Goal: Task Accomplishment & Management: Manage account settings

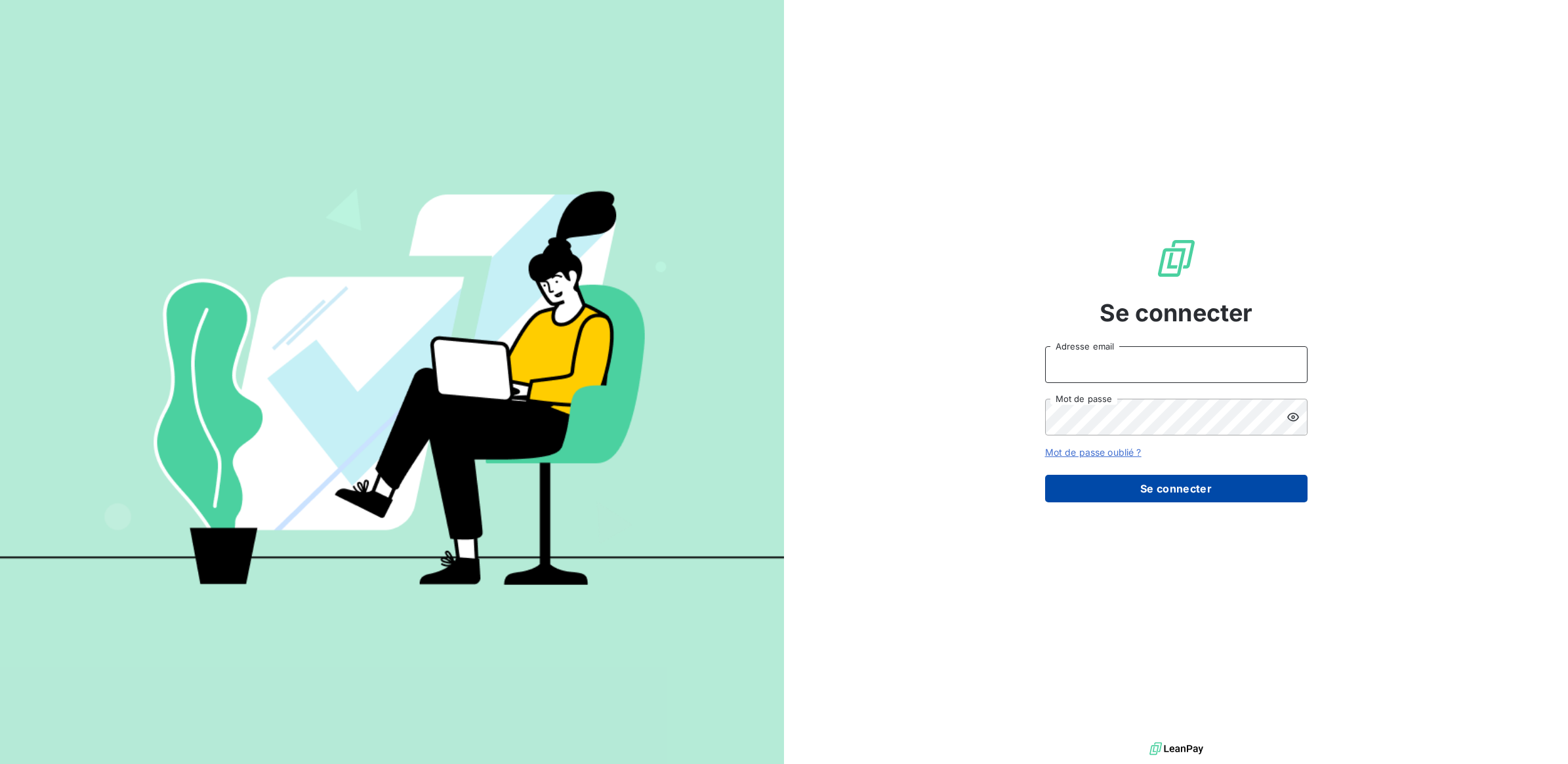
type input "[PERSON_NAME][EMAIL_ADDRESS][DOMAIN_NAME]"
click at [1120, 492] on button "Se connecter" at bounding box center [1176, 488] width 262 height 28
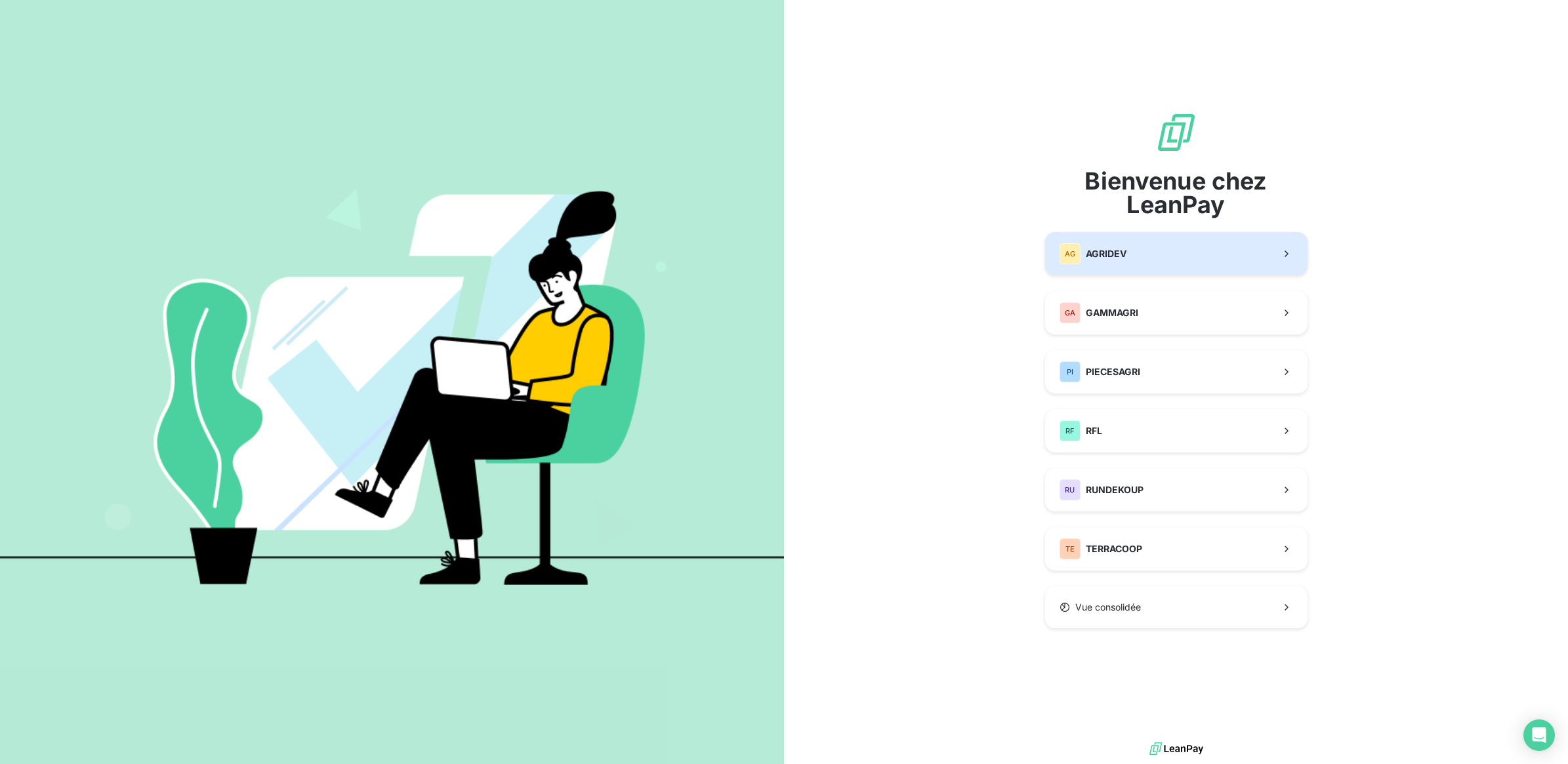
click at [1164, 257] on button "AG AGRIDEV" at bounding box center [1176, 254] width 262 height 43
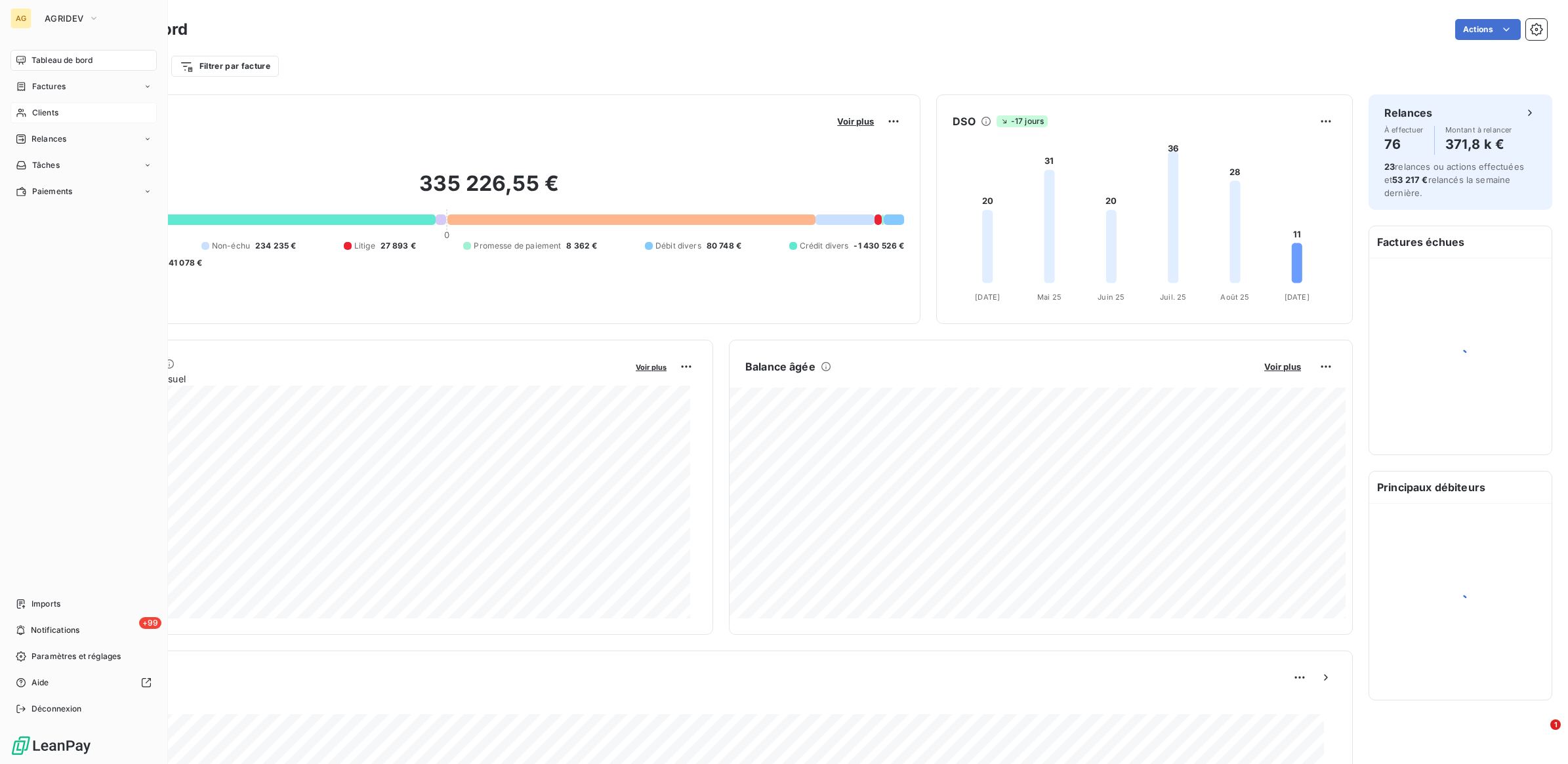
click at [31, 109] on div "Clients" at bounding box center [84, 113] width 146 height 21
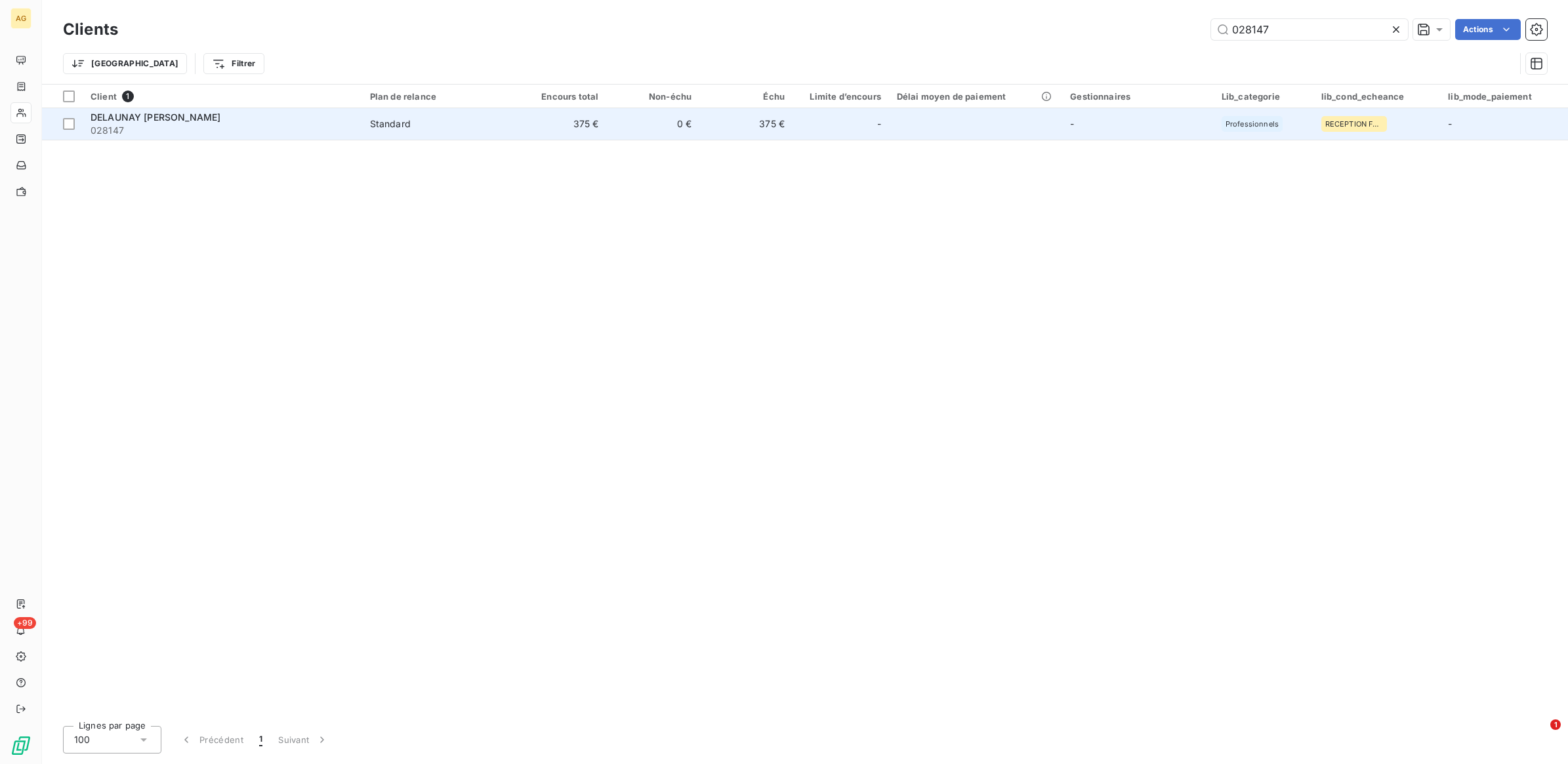
type input "028147"
click at [817, 120] on div "-" at bounding box center [841, 124] width 81 height 21
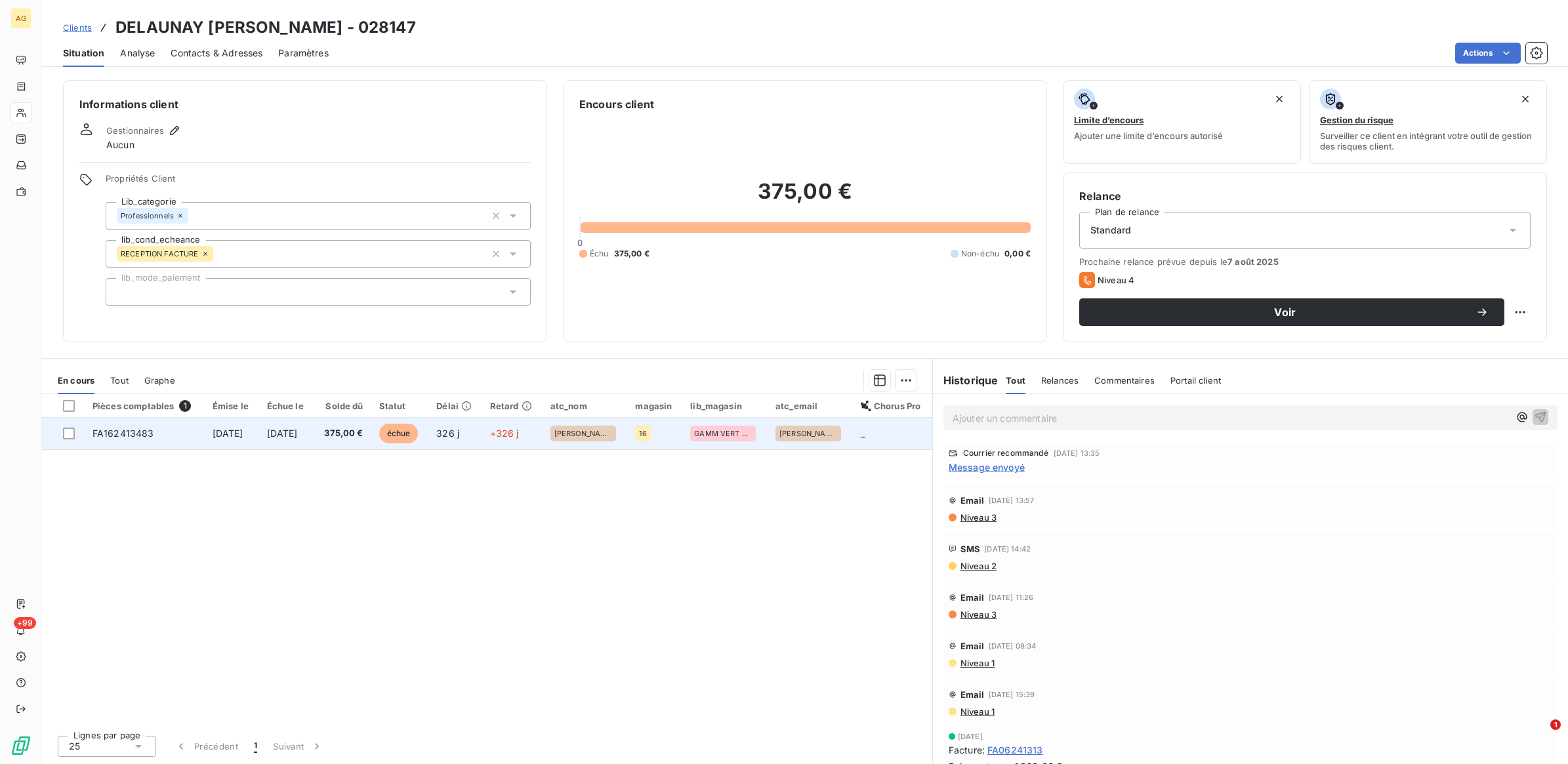
click at [412, 438] on span "échue" at bounding box center [398, 434] width 39 height 20
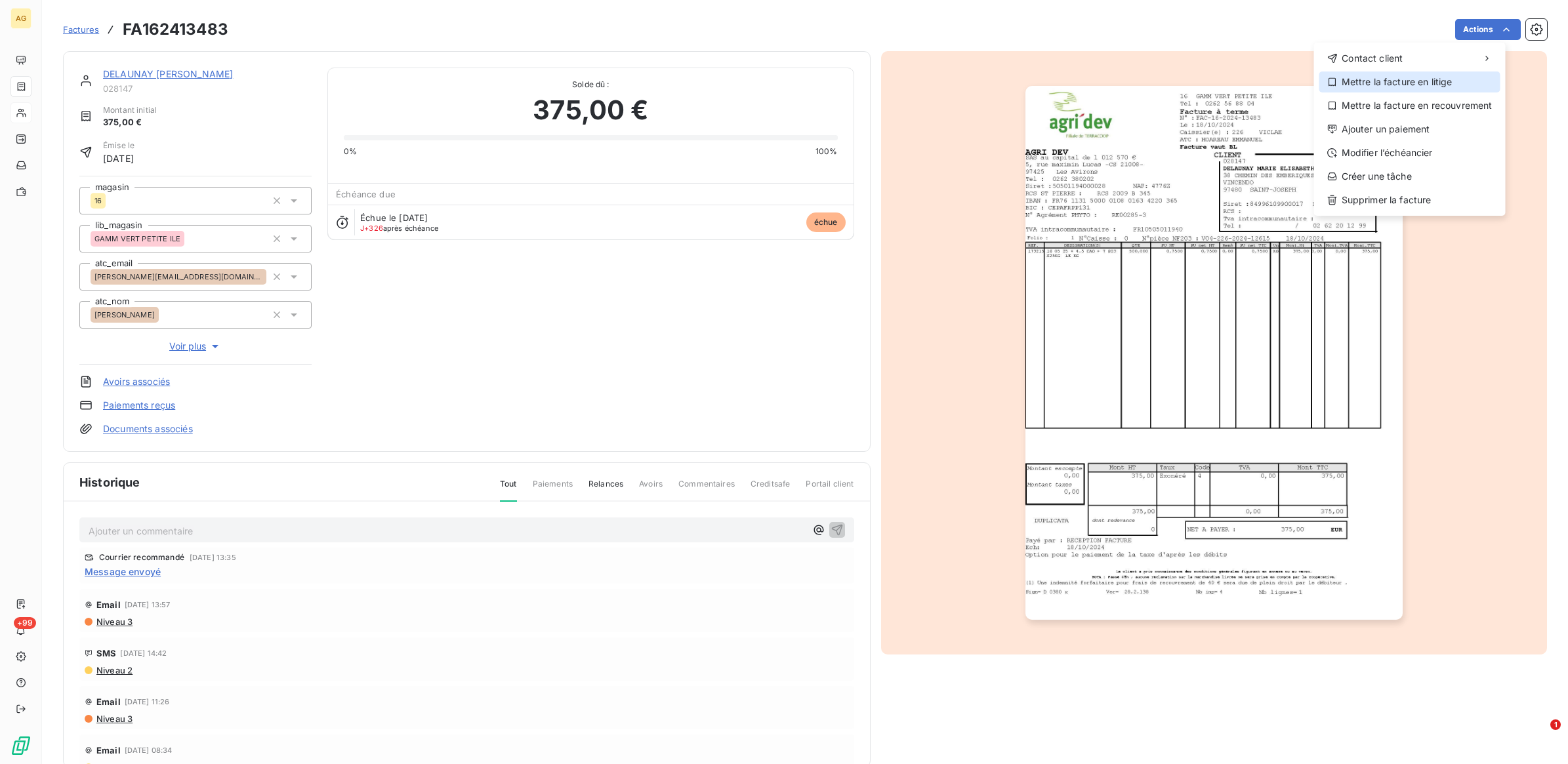
click at [1451, 77] on div "Mettre la facture en litige" at bounding box center [1409, 82] width 181 height 21
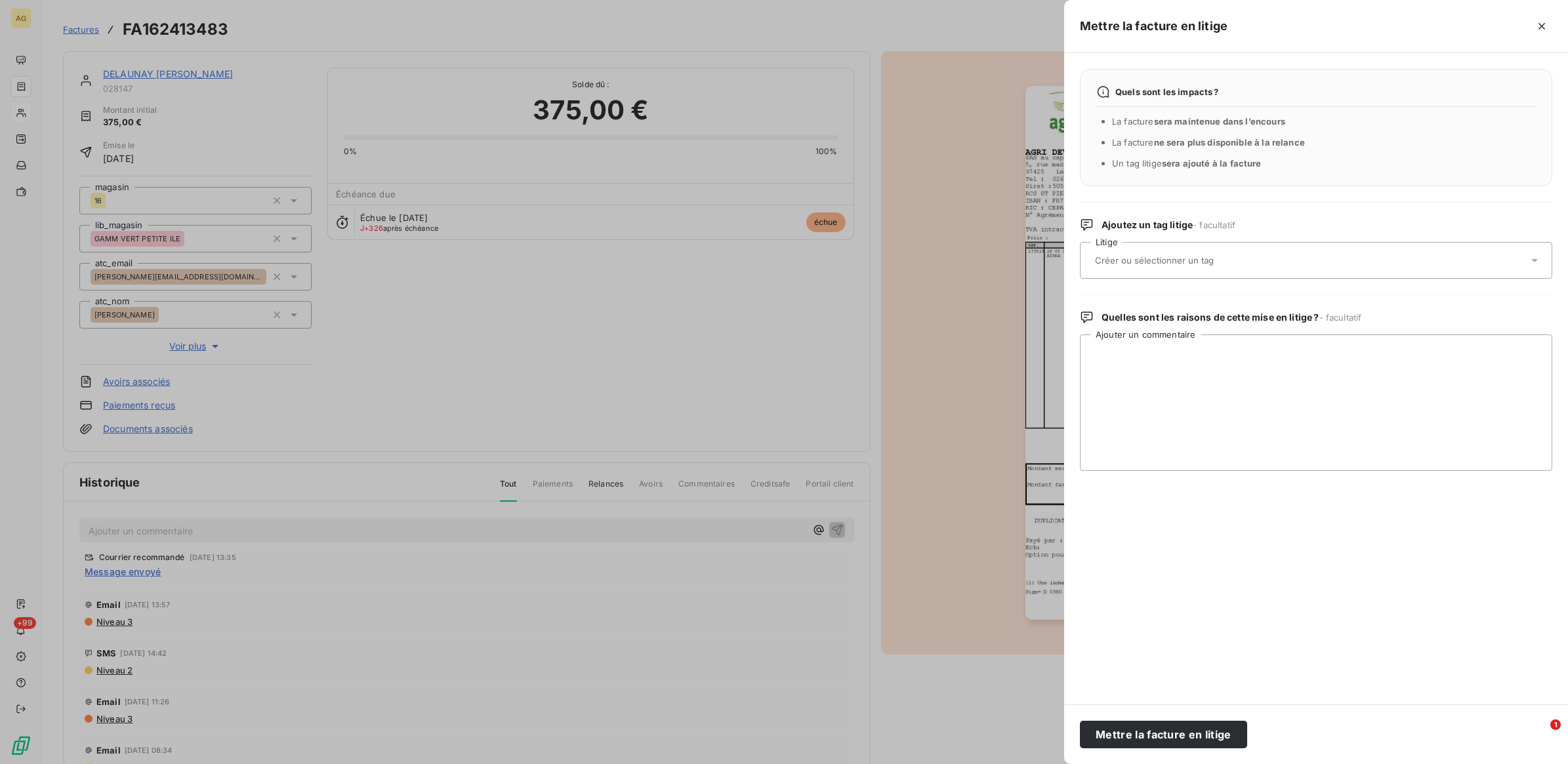
click at [1296, 257] on div at bounding box center [1309, 260] width 437 height 28
click at [1240, 256] on input "text" at bounding box center [1188, 260] width 191 height 12
click at [1251, 390] on textarea "Ajouter un commentaire" at bounding box center [1316, 403] width 472 height 136
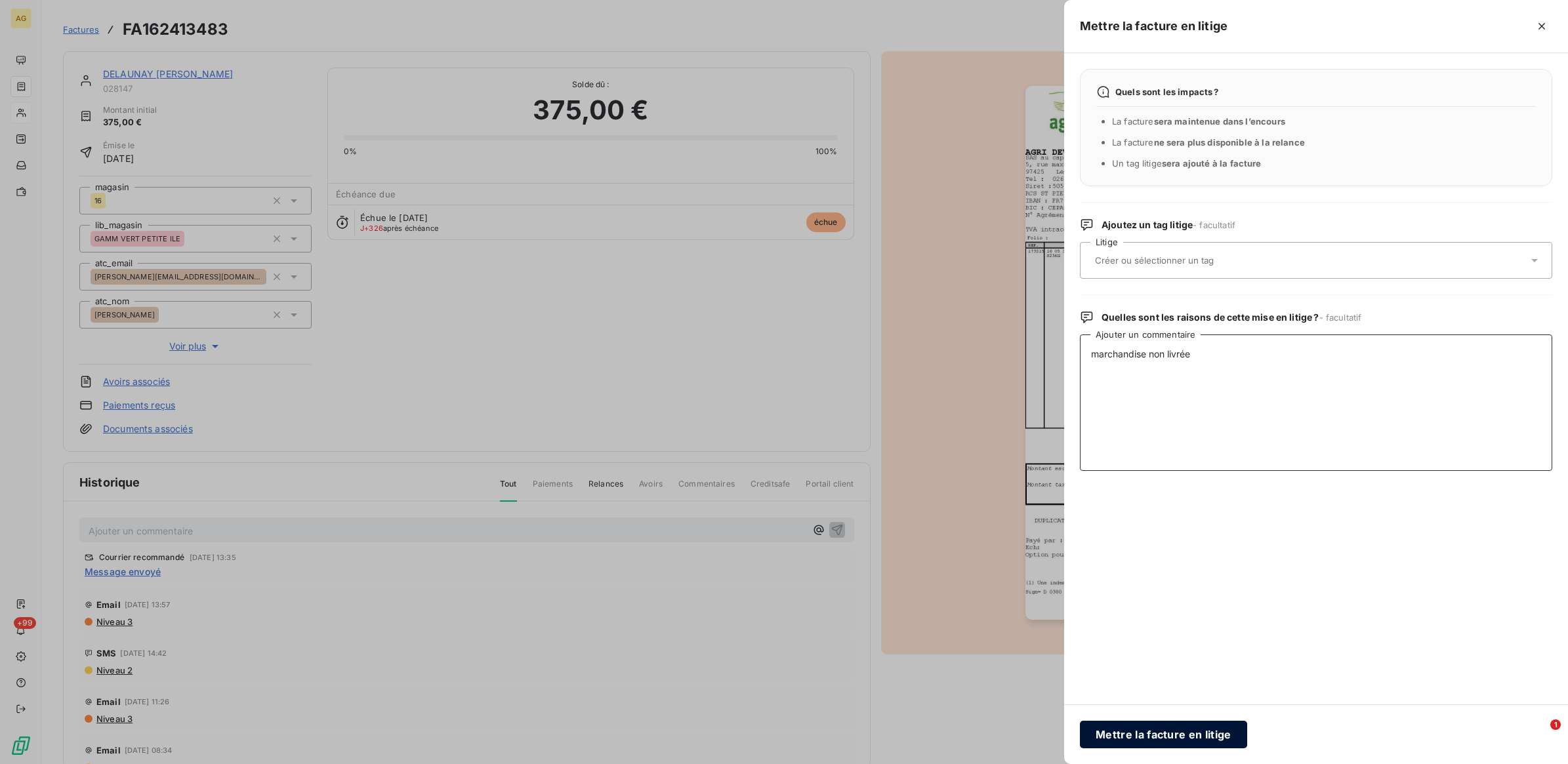
type textarea "marchandise non livrée"
click at [1187, 733] on button "Mettre la facture en litige" at bounding box center [1163, 734] width 167 height 28
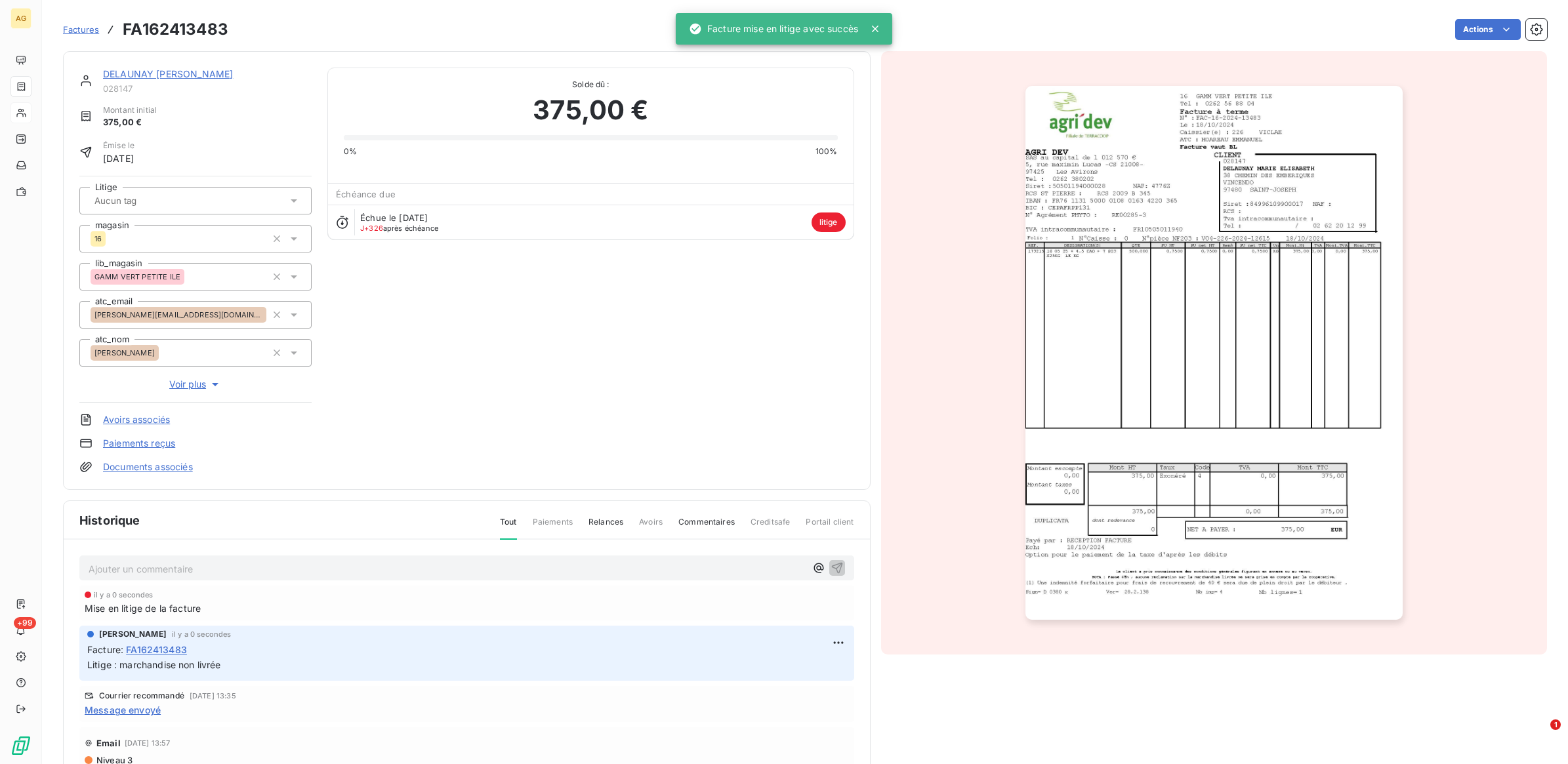
click at [254, 608] on div "Mise en litige de la facture" at bounding box center [466, 608] width 764 height 14
click at [287, 571] on p "Ajouter un commentaire ﻿" at bounding box center [447, 569] width 717 height 16
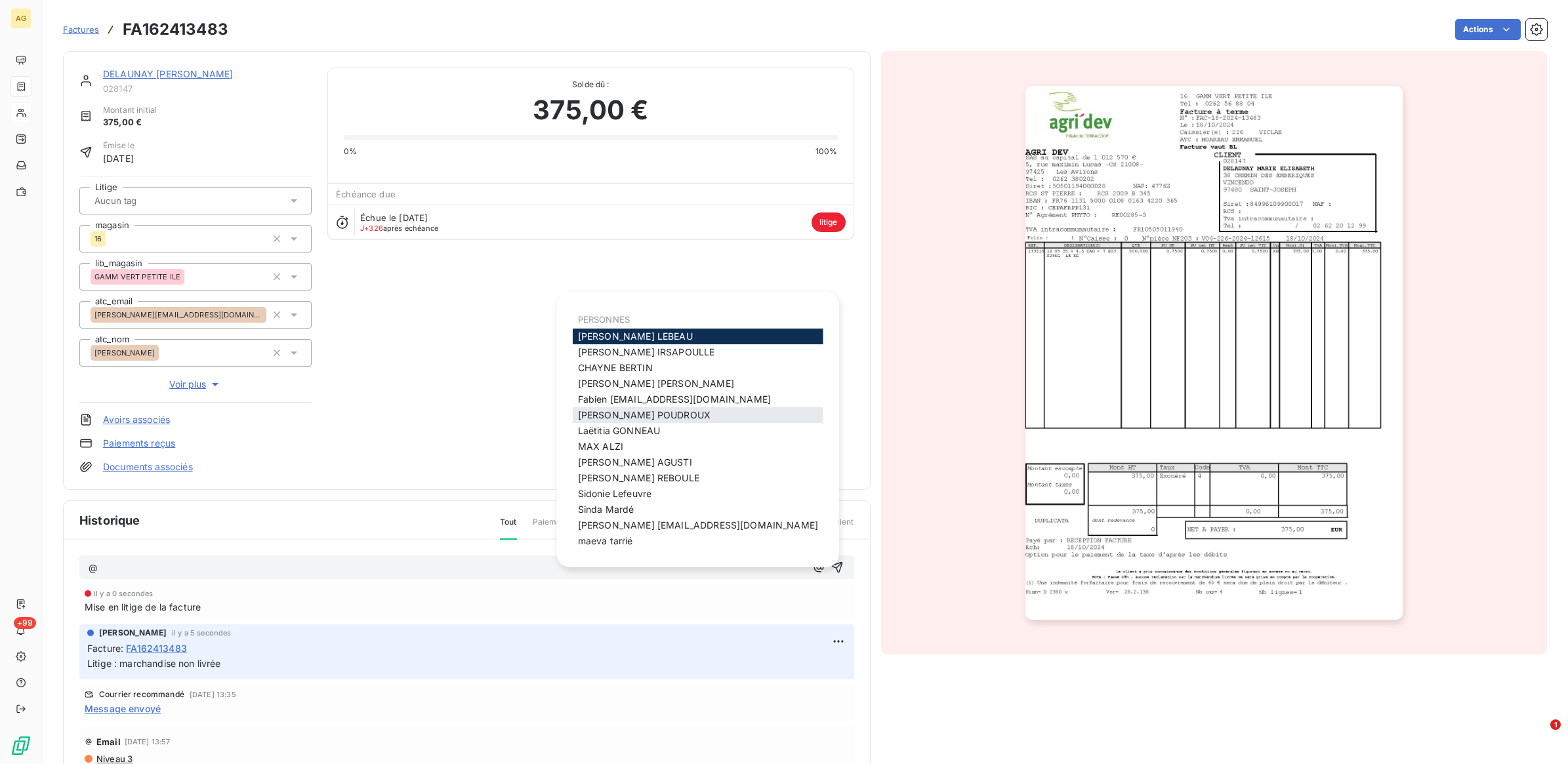
click at [670, 412] on span "[PERSON_NAME]" at bounding box center [644, 415] width 132 height 11
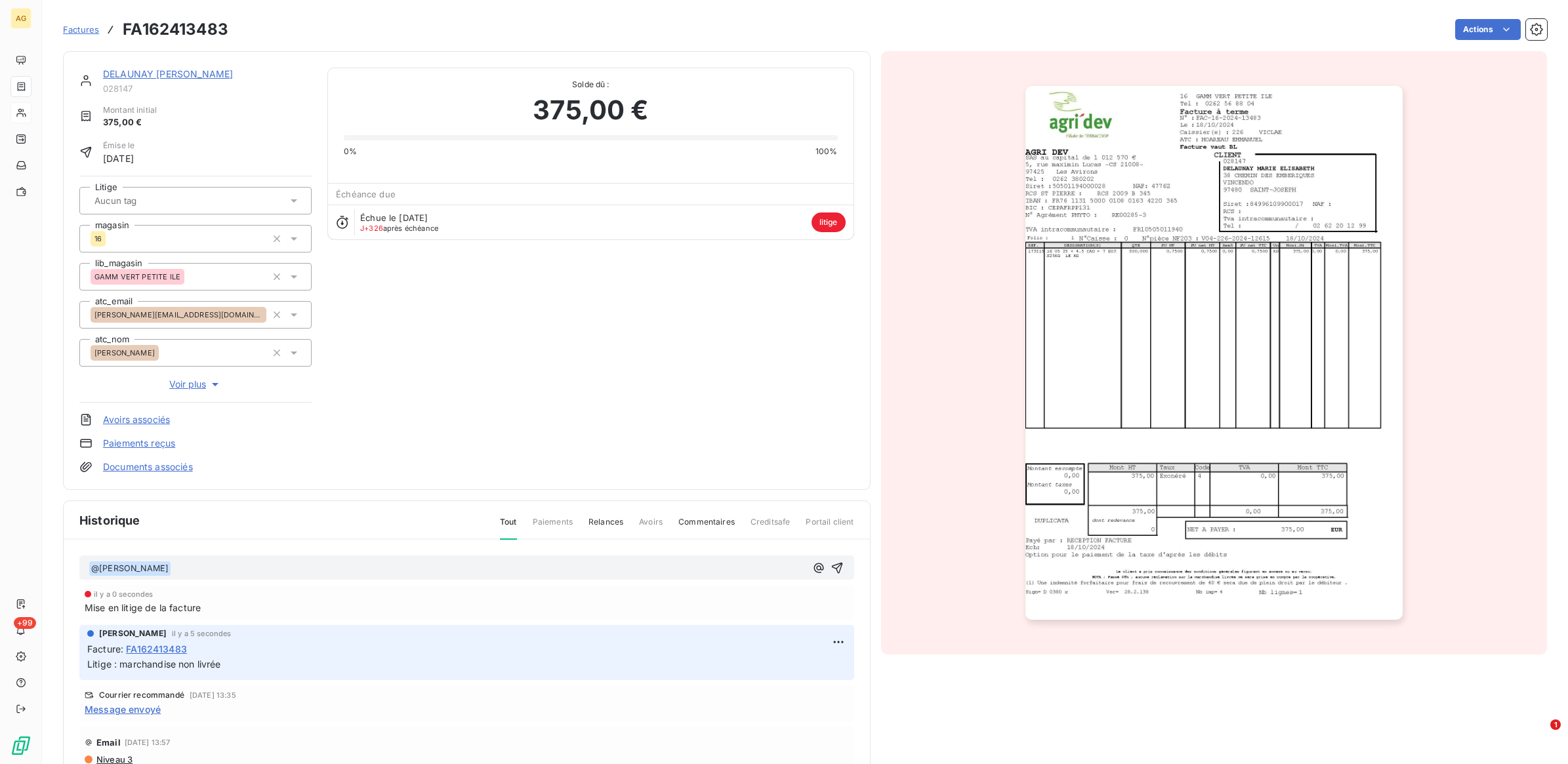
click at [285, 568] on p "﻿ @ [PERSON_NAME] ﻿ ﻿" at bounding box center [447, 569] width 717 height 16
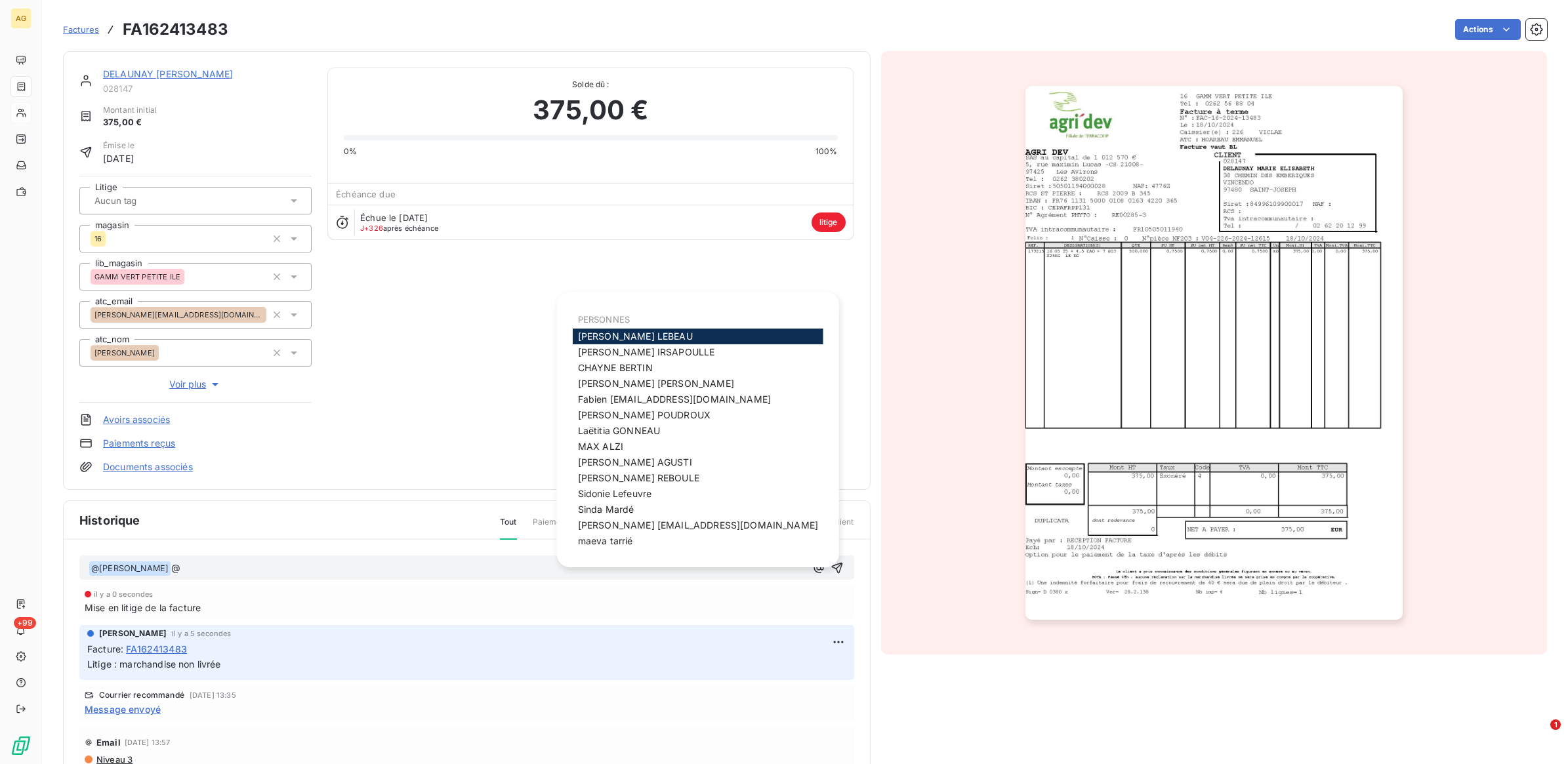
click at [666, 320] on div "PERSONNES" at bounding box center [698, 318] width 251 height 21
click at [257, 571] on p "﻿ @ [PERSON_NAME] ﻿ @" at bounding box center [447, 569] width 717 height 16
click at [687, 520] on span "jean-marie [EMAIL_ADDRESS][DOMAIN_NAME]" at bounding box center [698, 525] width 240 height 11
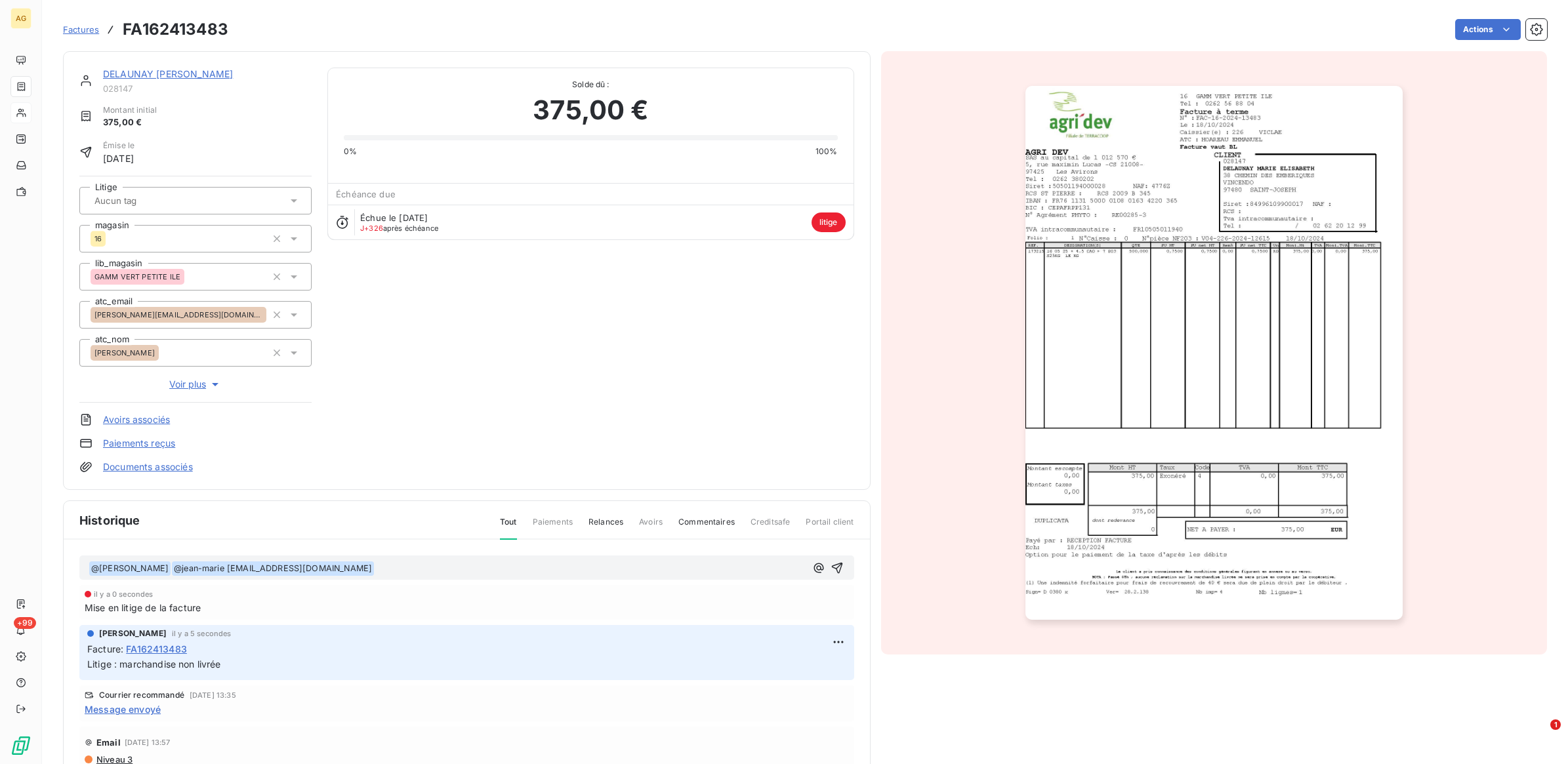
click at [417, 572] on p "﻿ @ [PERSON_NAME] ﻿ ﻿ @ jean-marie [EMAIL_ADDRESS][DOMAIN_NAME] ﻿ ﻿" at bounding box center [447, 569] width 717 height 16
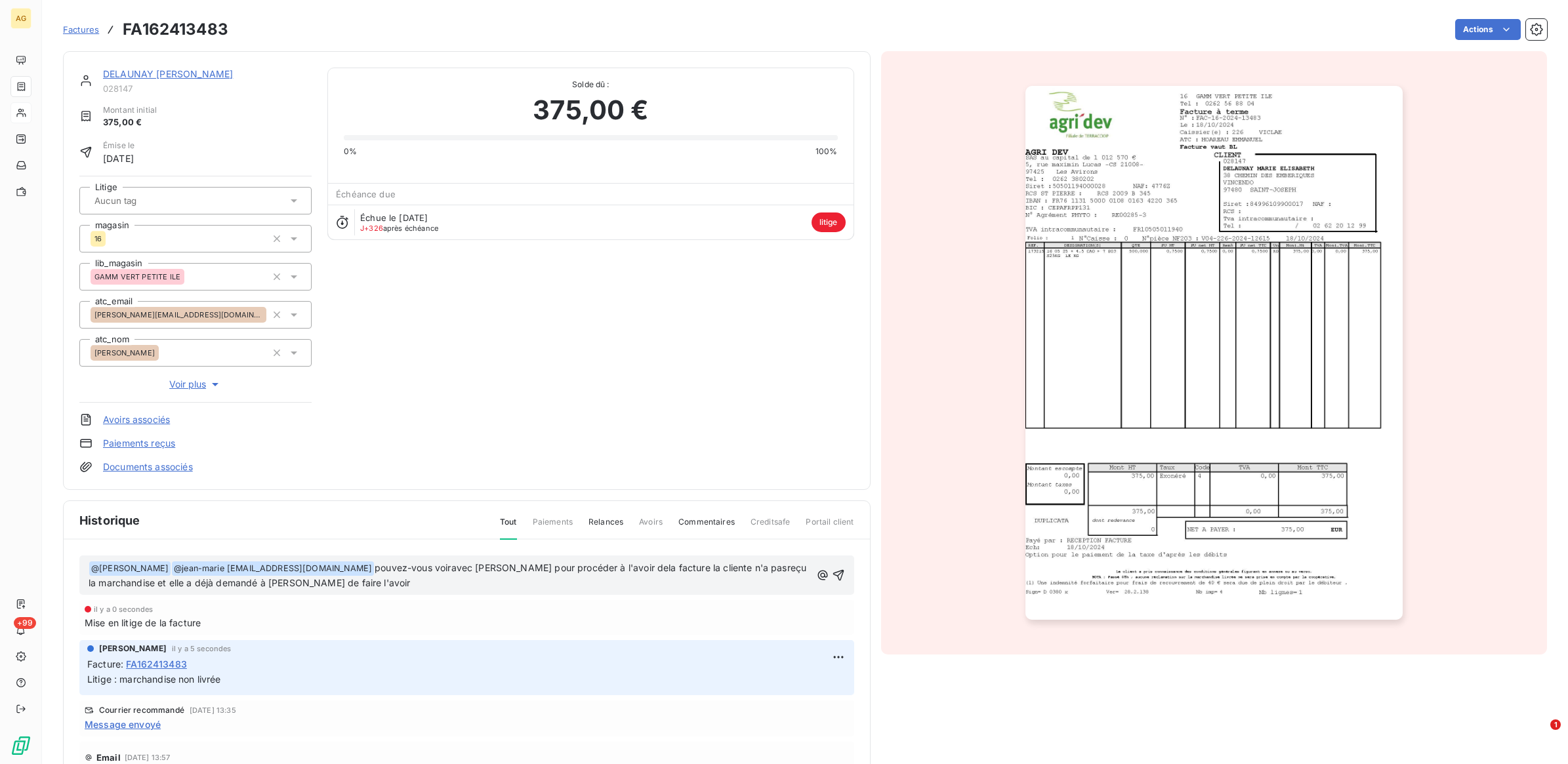
click at [453, 568] on span "pouvez-vous voiravec [PERSON_NAME] pour procéder à l'avoir dela facture la clie…" at bounding box center [449, 576] width 720 height 27
click at [457, 566] on span "pouvez-vous voiravec [PERSON_NAME] pour procéder à l'avoir dela facture la clie…" at bounding box center [449, 576] width 720 height 27
click at [648, 563] on span "pouvez-vous voir avec [PERSON_NAME] pour procéder à l'avoir dela facture la cli…" at bounding box center [451, 576] width 724 height 27
click at [772, 568] on span "pouvez-vous voir avec [PERSON_NAME] pour procéder à l'avoir de la facture la cl…" at bounding box center [432, 576] width 687 height 27
click at [421, 579] on p "﻿ @ [PERSON_NAME] ﻿ ﻿ @ jean-marie [EMAIL_ADDRESS][DOMAIN_NAME] ﻿ pouvez-vous v…" at bounding box center [450, 576] width 722 height 31
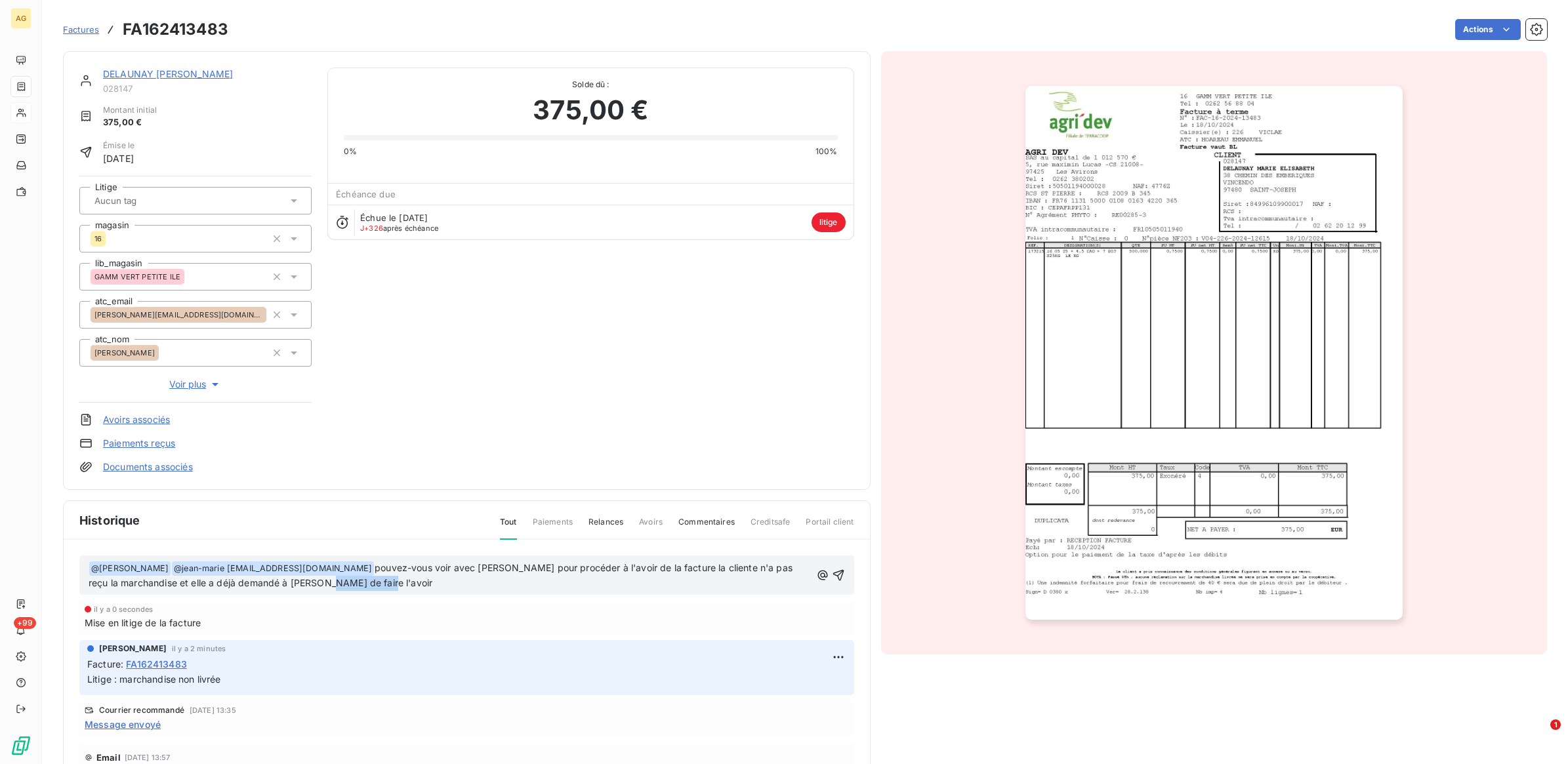
drag, startPoint x: 413, startPoint y: 579, endPoint x: 358, endPoint y: 581, distance: 55.0
click at [358, 581] on p "﻿ @ [PERSON_NAME] ﻿ ﻿ @ jean-marie [EMAIL_ADDRESS][DOMAIN_NAME] ﻿ pouvez-vous v…" at bounding box center [450, 576] width 722 height 31
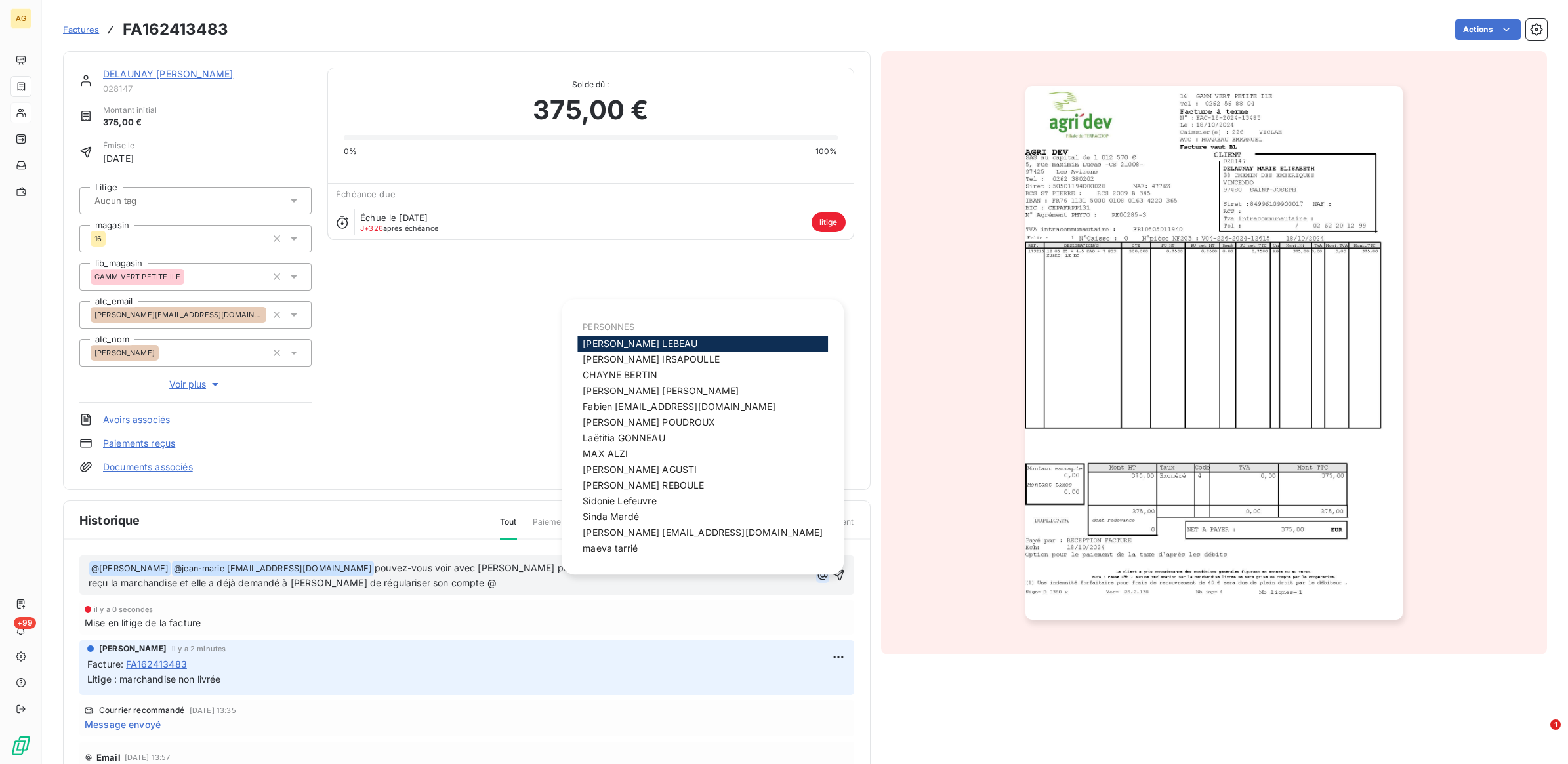
click at [816, 574] on icon "button" at bounding box center [822, 575] width 13 height 13
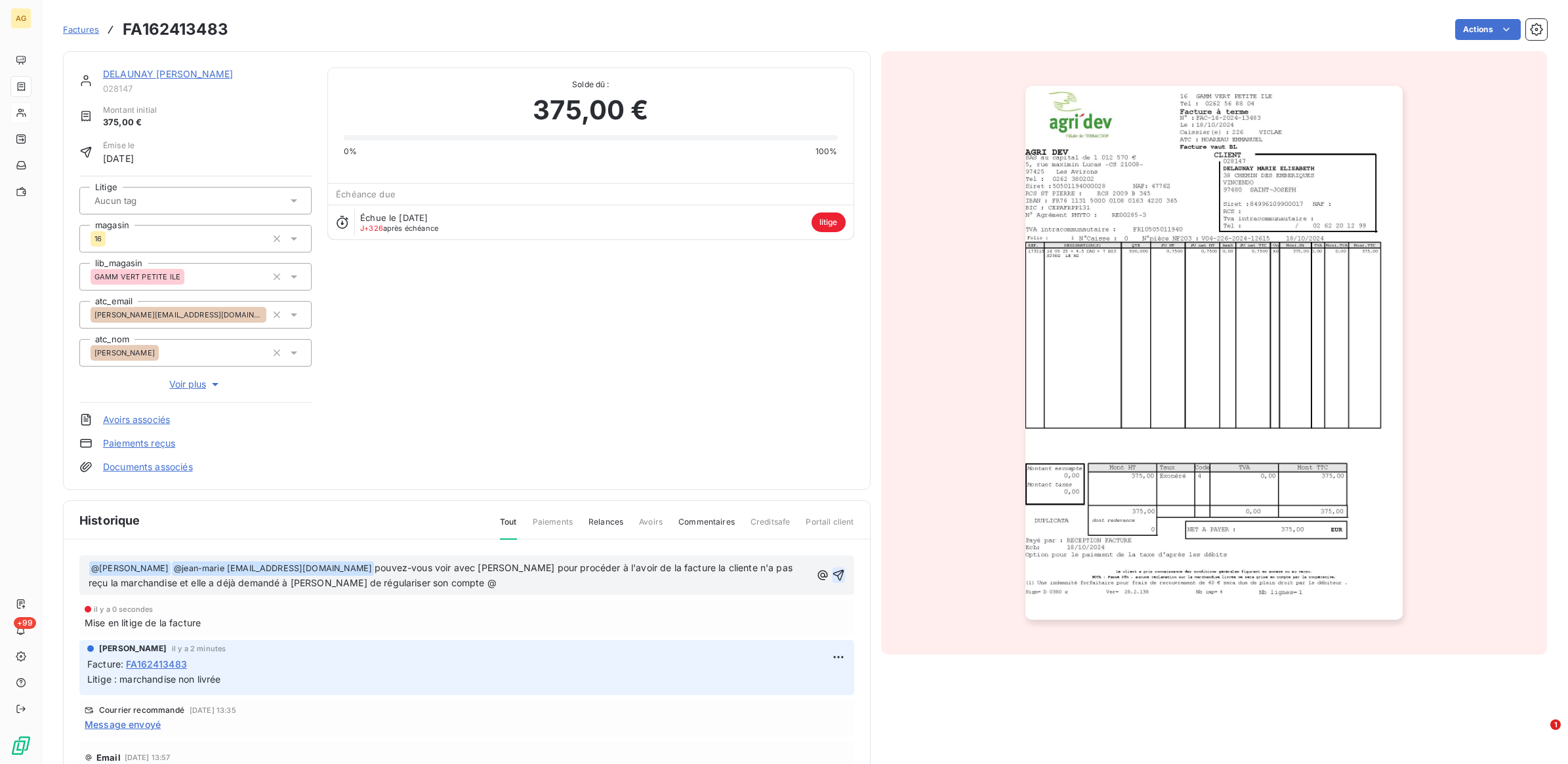
click at [832, 571] on icon "button" at bounding box center [838, 576] width 11 height 11
